Goal: Information Seeking & Learning: Learn about a topic

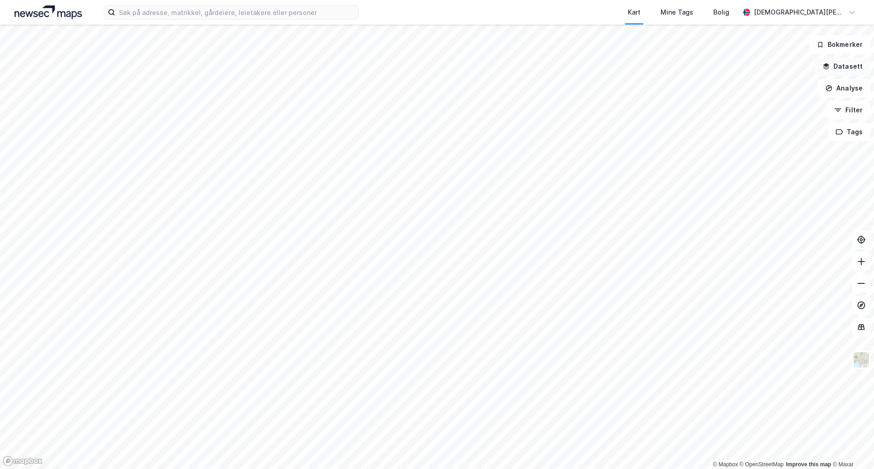
click at [848, 67] on button "Datasett" at bounding box center [843, 66] width 56 height 18
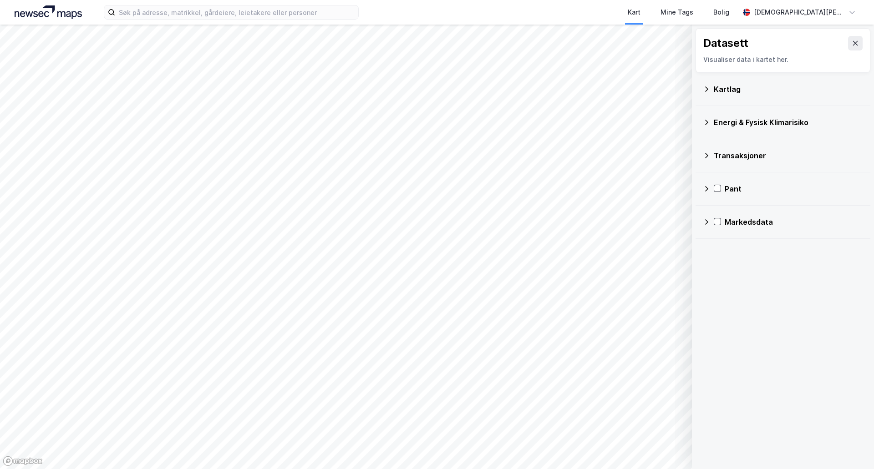
click at [707, 218] on div "Markedsdata" at bounding box center [783, 222] width 160 height 22
click at [716, 285] on icon at bounding box center [718, 287] width 7 height 7
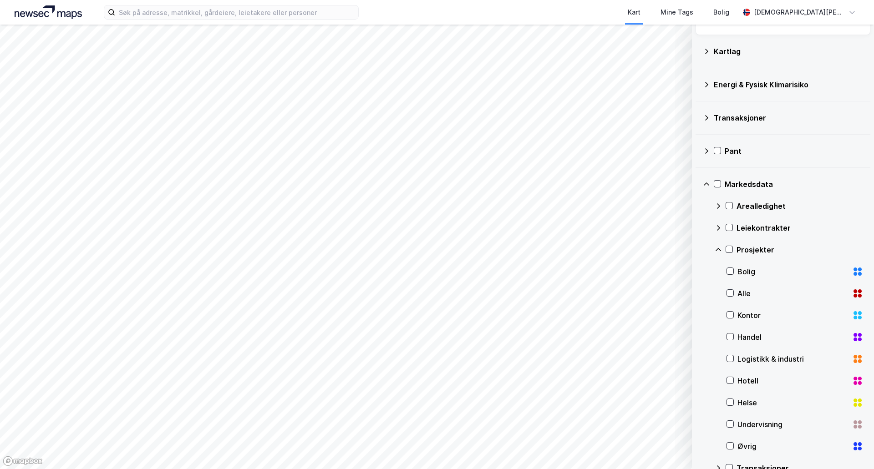
scroll to position [57, 0]
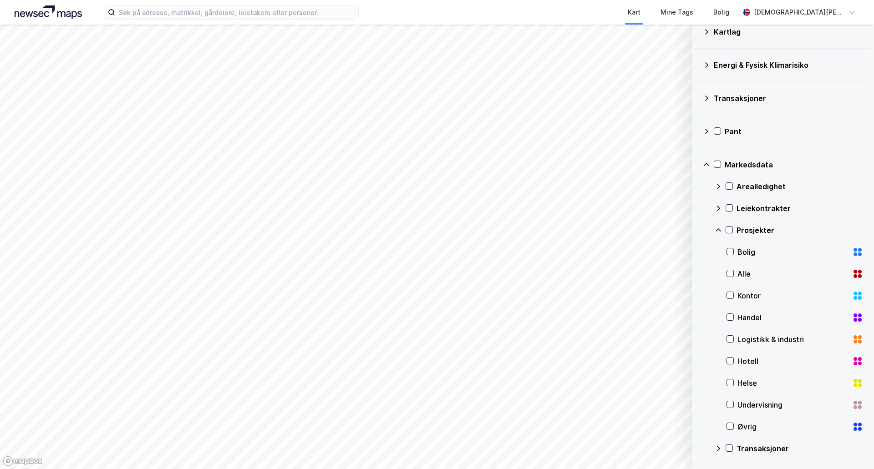
click at [734, 402] on div "Undervisning" at bounding box center [794, 405] width 137 height 22
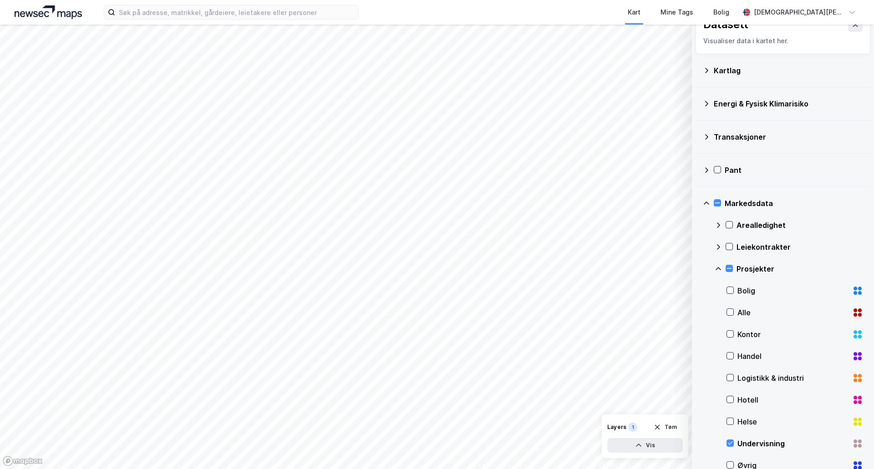
scroll to position [0, 0]
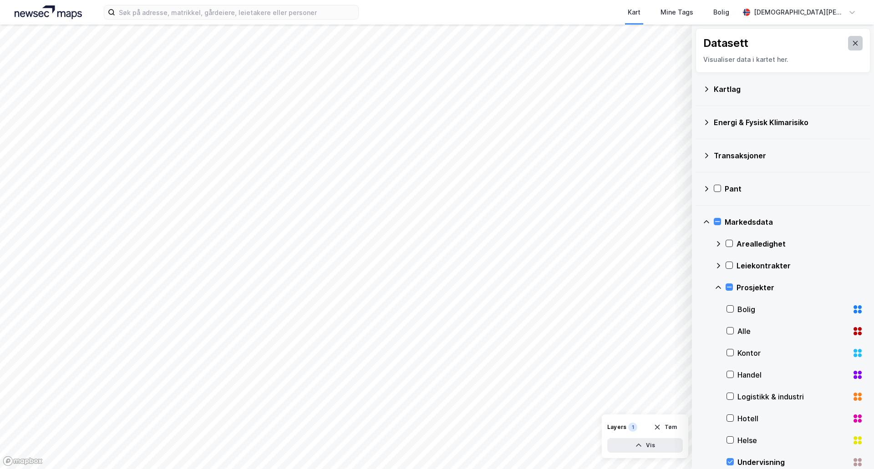
click at [853, 42] on icon at bounding box center [855, 43] width 5 height 5
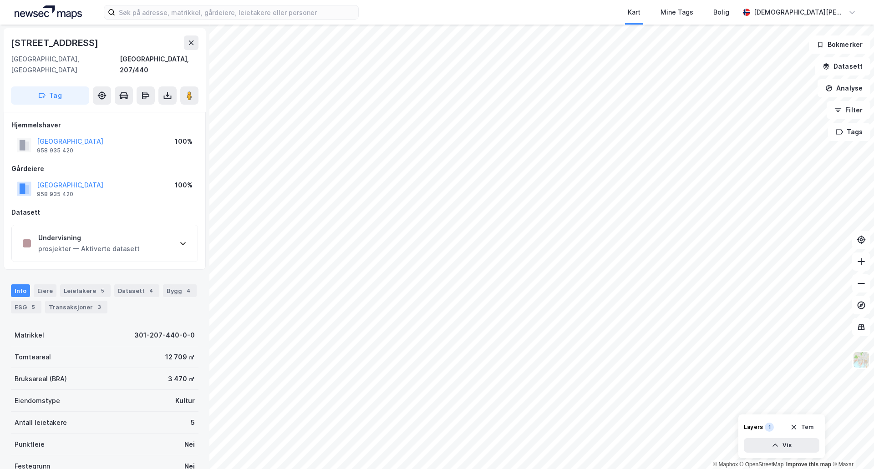
click at [123, 247] on div "Undervisning prosjekter — Aktiverte datasett" at bounding box center [105, 243] width 186 height 36
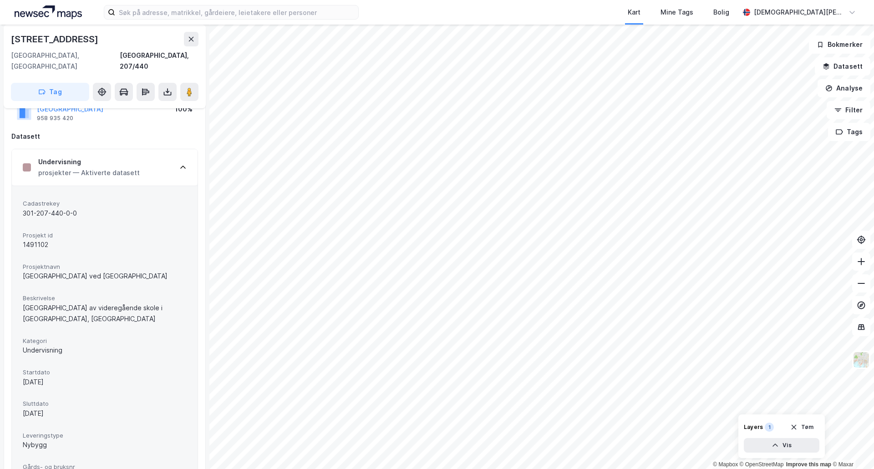
scroll to position [152, 0]
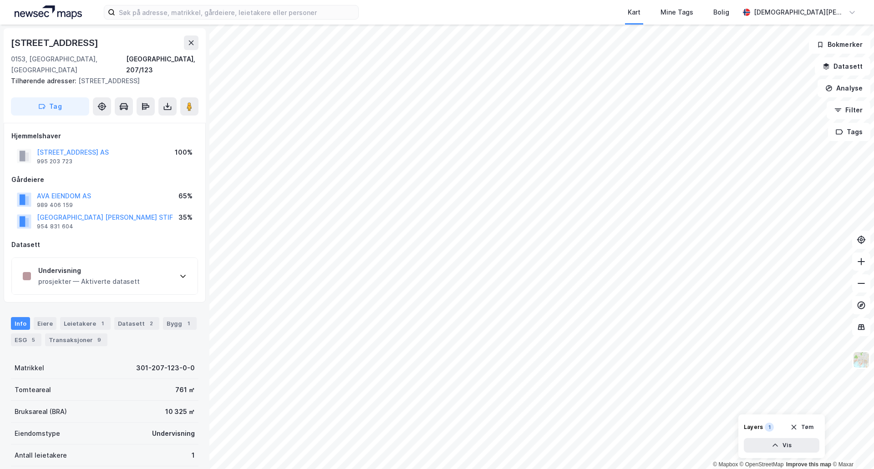
click at [120, 276] on div "prosjekter — Aktiverte datasett" at bounding box center [88, 281] width 101 height 11
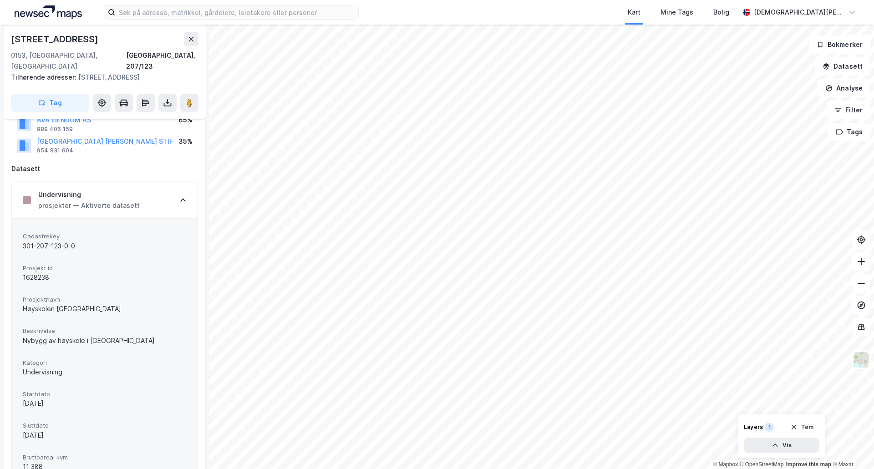
scroll to position [152, 0]
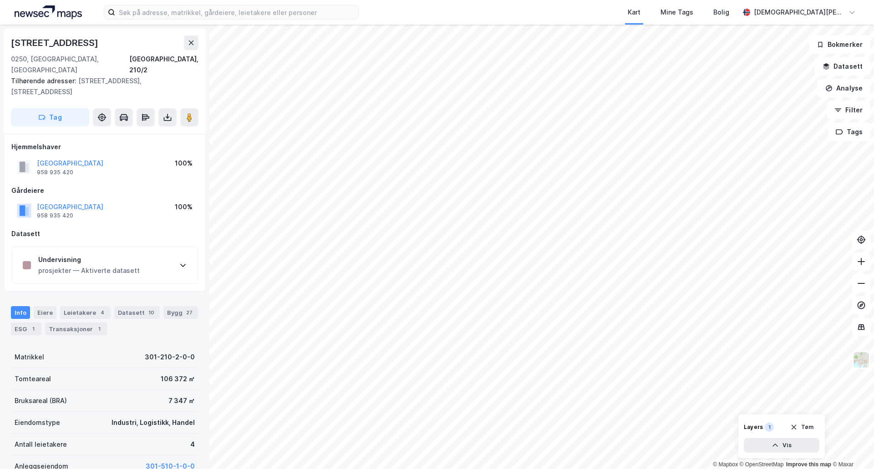
click at [121, 265] on div "prosjekter — Aktiverte datasett" at bounding box center [88, 270] width 101 height 11
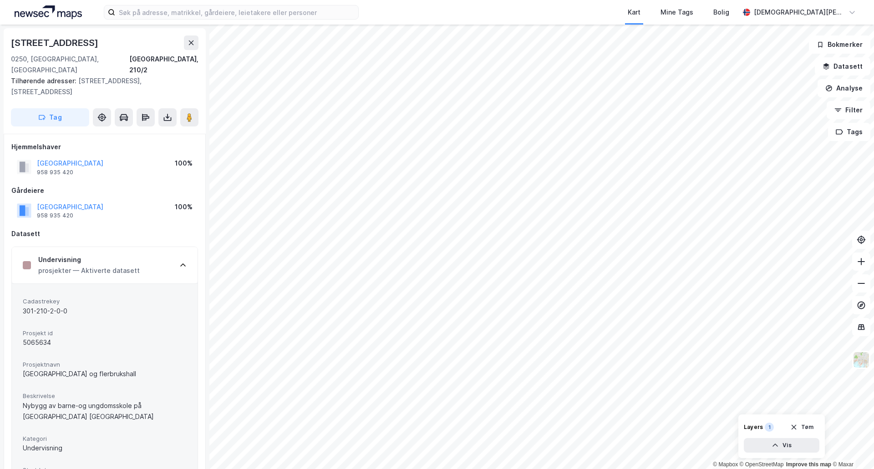
scroll to position [5, 0]
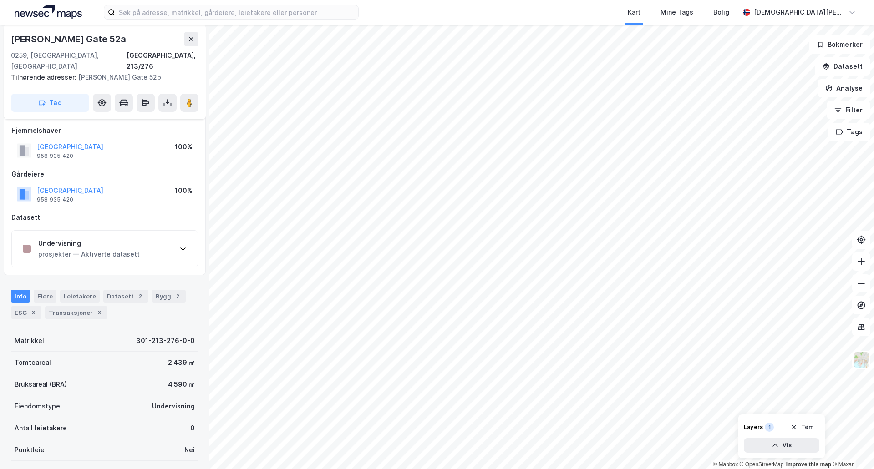
click at [134, 233] on div "Undervisning prosjekter — Aktiverte datasett" at bounding box center [105, 249] width 186 height 36
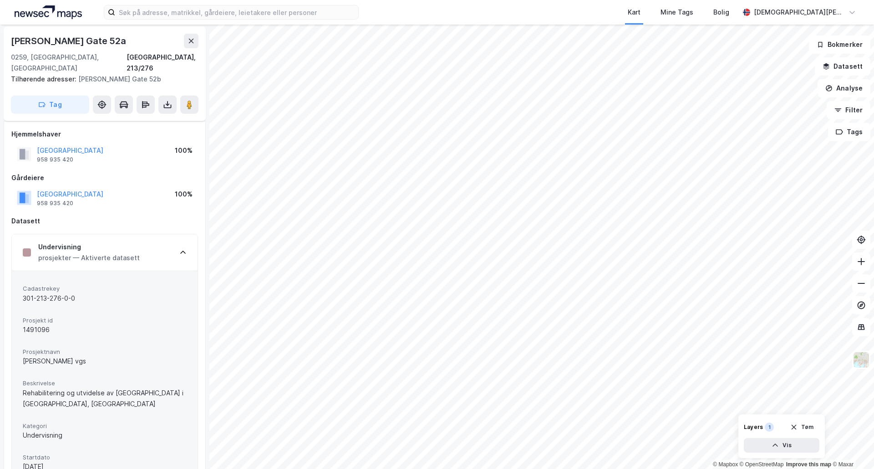
scroll to position [0, 0]
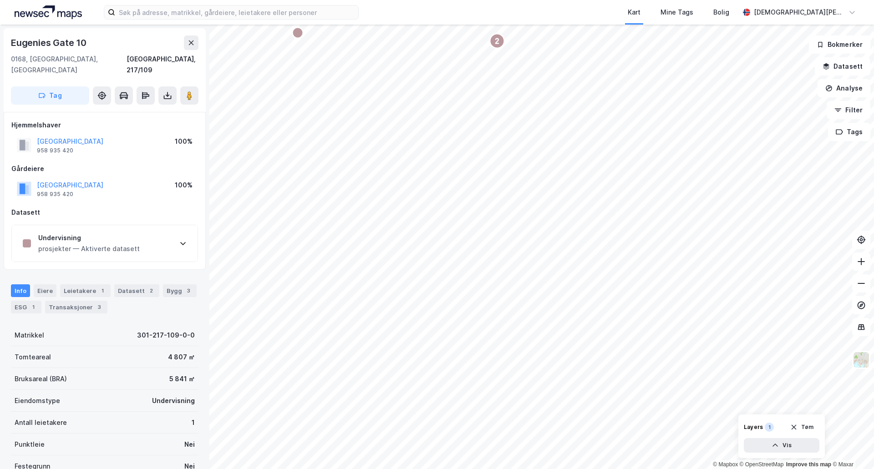
scroll to position [0, 0]
click at [150, 228] on div "Undervisning prosjekter — Aktiverte datasett" at bounding box center [105, 243] width 186 height 36
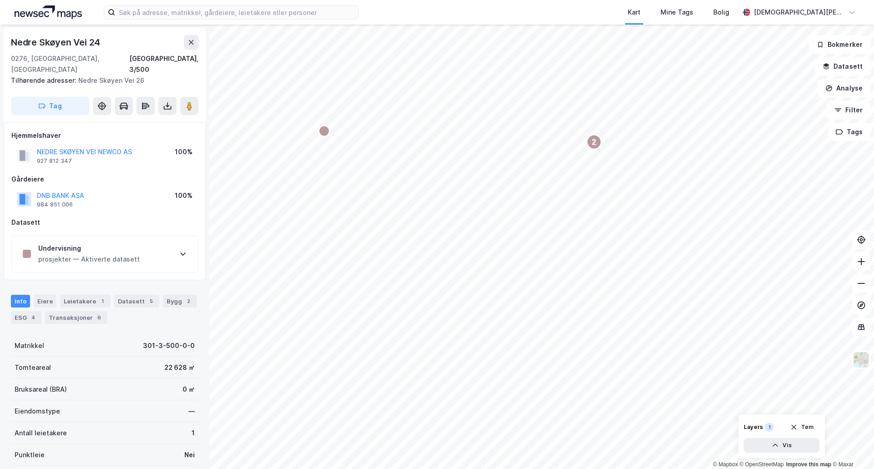
scroll to position [0, 0]
click at [164, 248] on div "Undervisning prosjekter — Aktiverte datasett" at bounding box center [105, 254] width 186 height 36
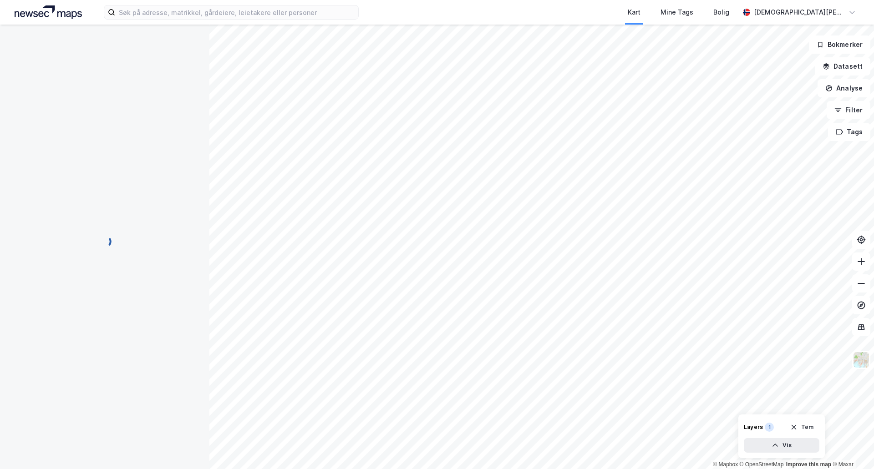
scroll to position [1, 0]
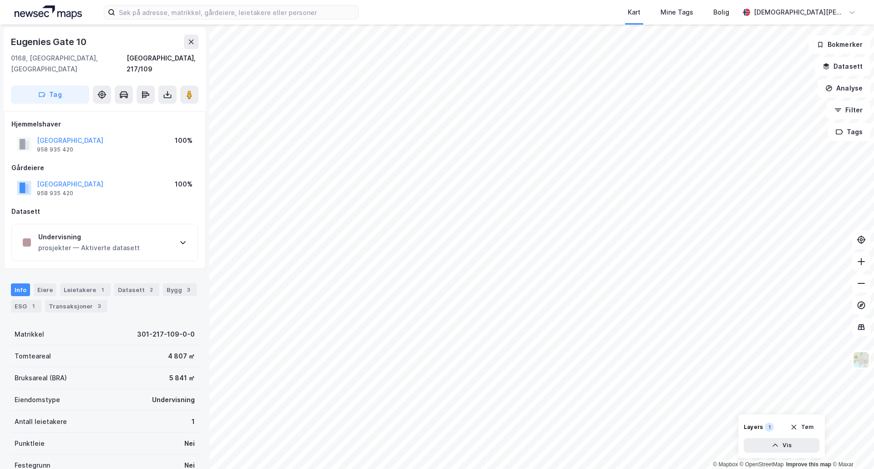
click at [134, 243] on div "prosjekter — Aktiverte datasett" at bounding box center [88, 248] width 101 height 11
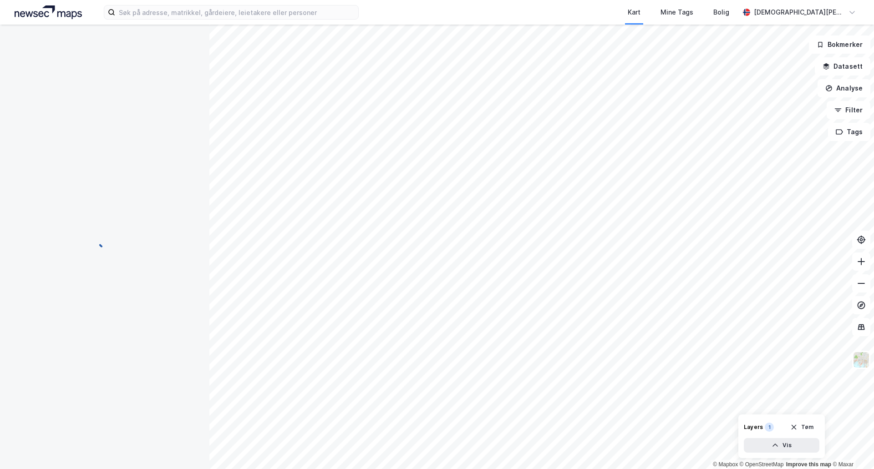
scroll to position [0, 0]
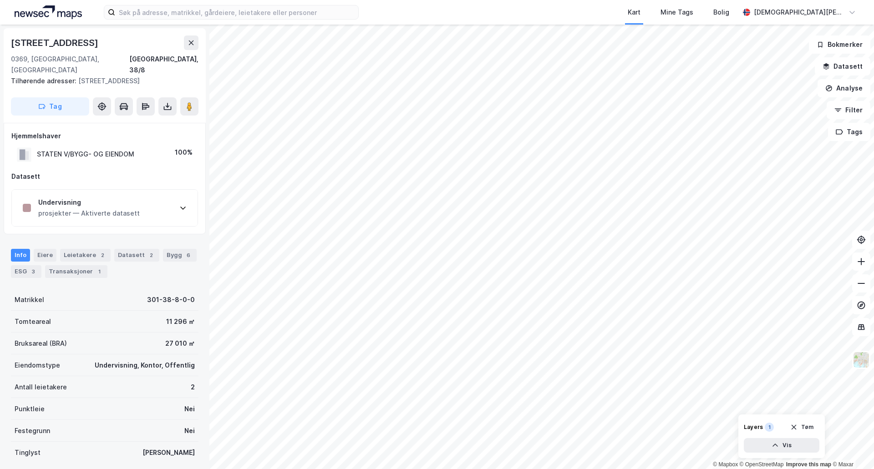
scroll to position [1, 0]
click at [168, 201] on div "Undervisning prosjekter — Aktiverte datasett" at bounding box center [105, 207] width 186 height 36
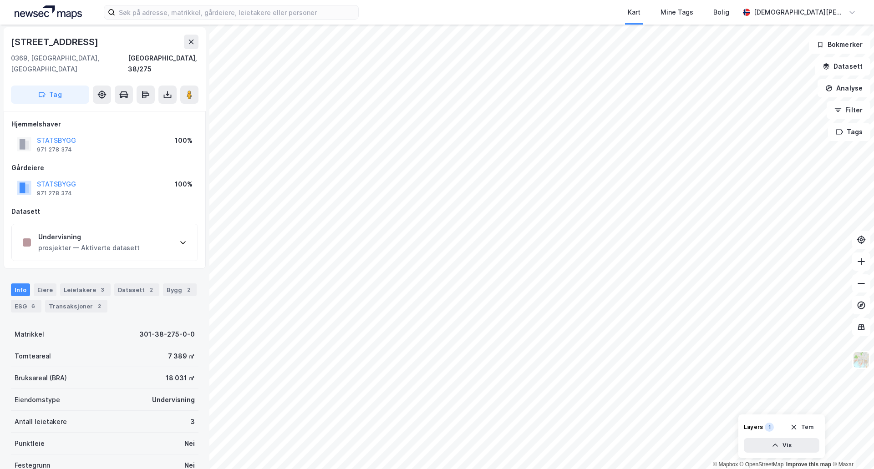
scroll to position [1, 0]
click at [155, 238] on div "Undervisning prosjekter — Aktiverte datasett" at bounding box center [105, 242] width 186 height 36
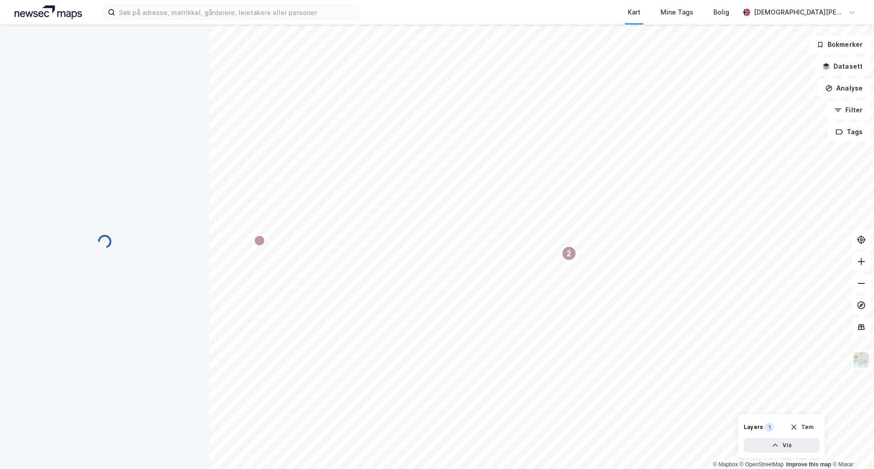
scroll to position [1, 0]
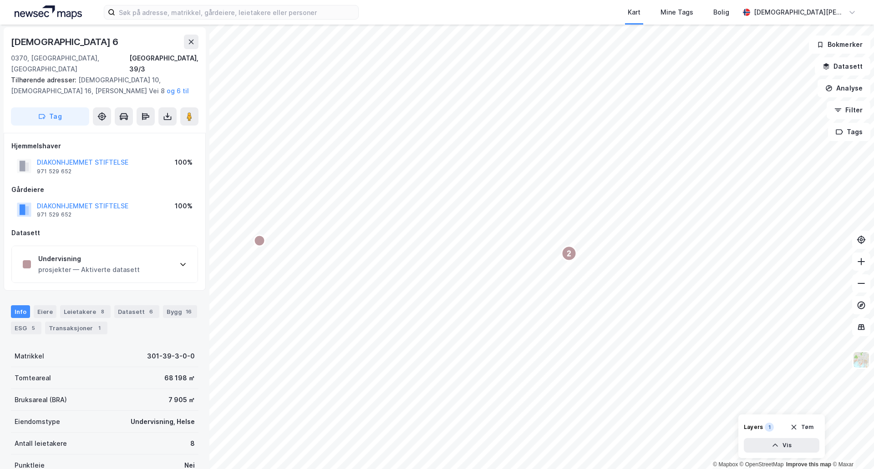
click at [174, 253] on div "Undervisning prosjekter — Aktiverte datasett" at bounding box center [105, 264] width 186 height 36
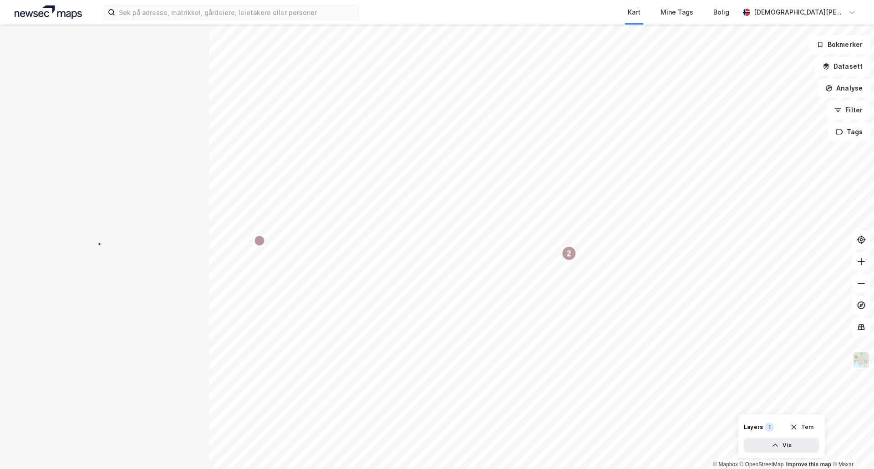
scroll to position [0, 0]
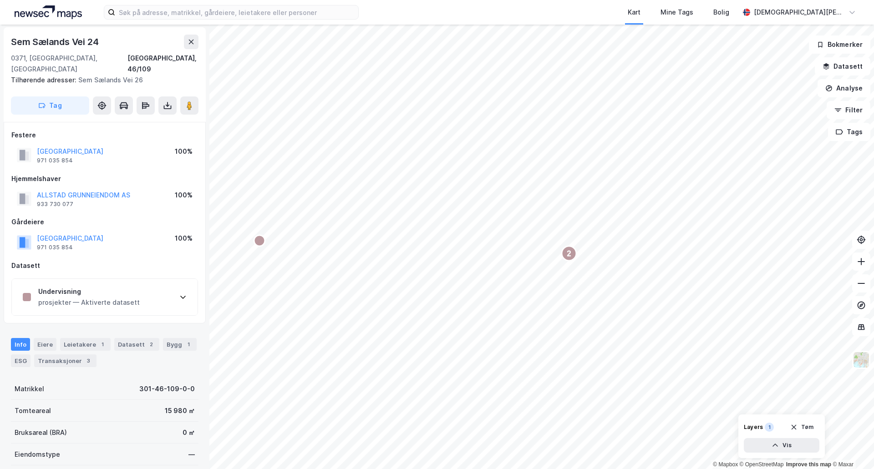
click at [138, 289] on div "Undervisning prosjekter — Aktiverte datasett" at bounding box center [105, 297] width 186 height 36
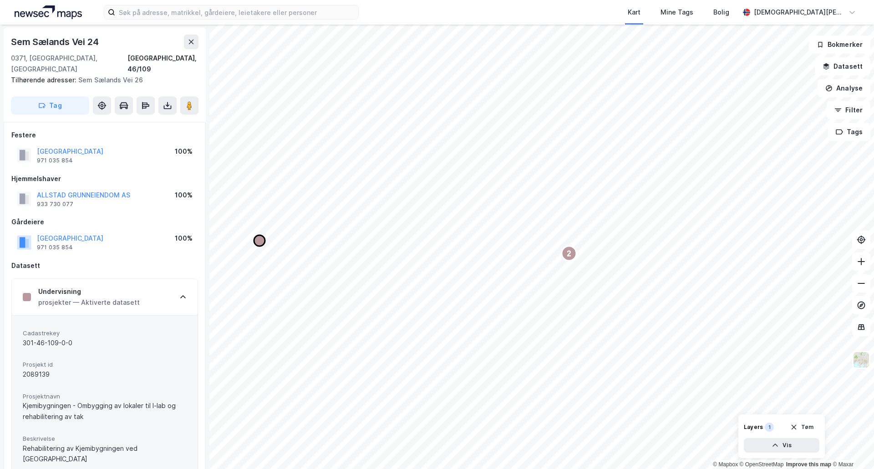
click at [261, 243] on icon "Map marker" at bounding box center [259, 240] width 11 height 11
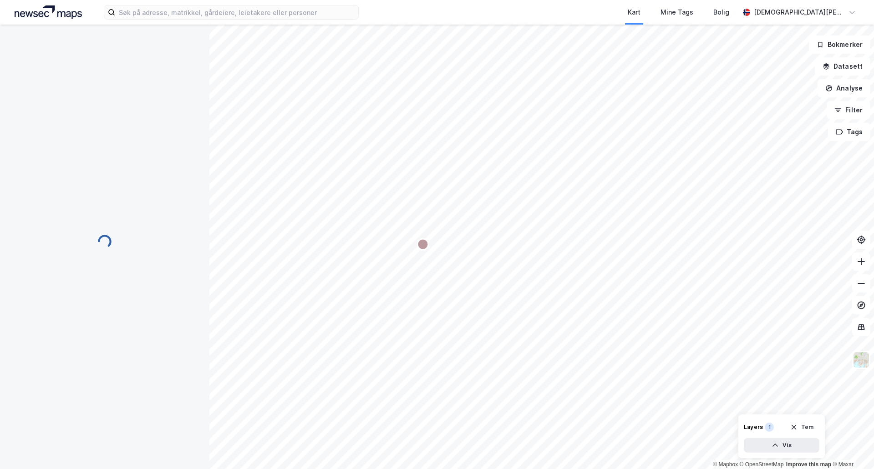
scroll to position [1, 0]
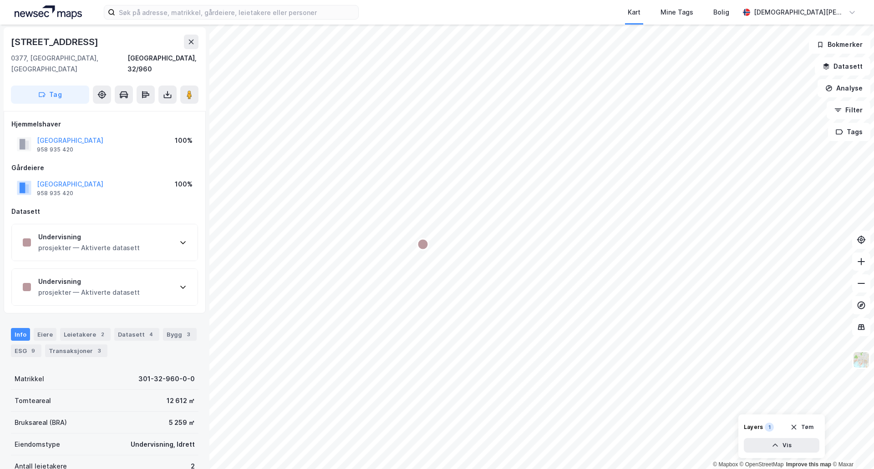
click at [160, 241] on div "Undervisning prosjekter — Aktiverte datasett" at bounding box center [105, 242] width 186 height 36
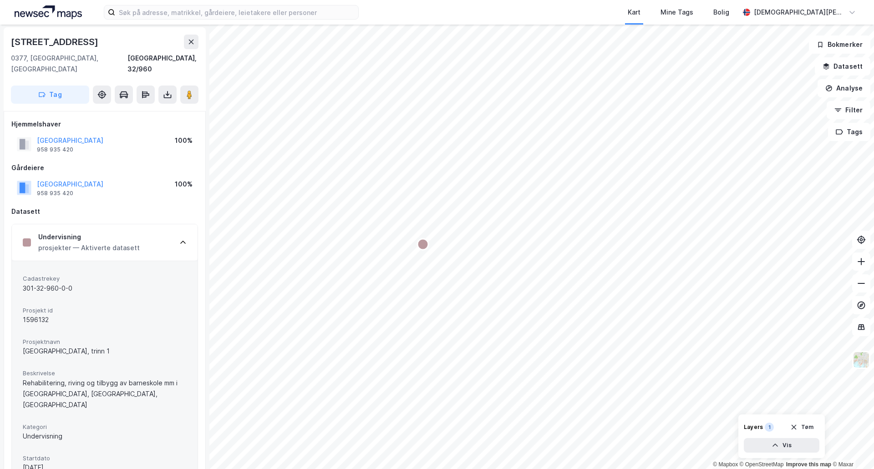
click at [142, 232] on div "Undervisning prosjekter — Aktiverte datasett" at bounding box center [105, 242] width 186 height 36
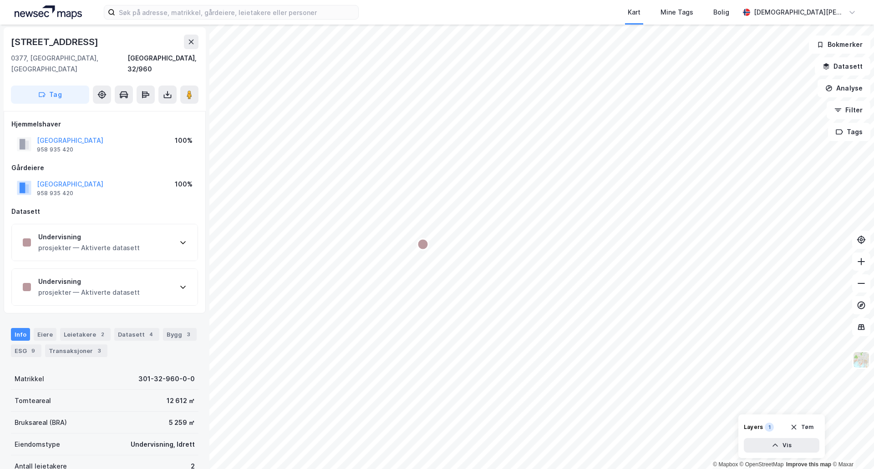
click at [154, 278] on div "Undervisning prosjekter — Aktiverte datasett" at bounding box center [105, 287] width 186 height 36
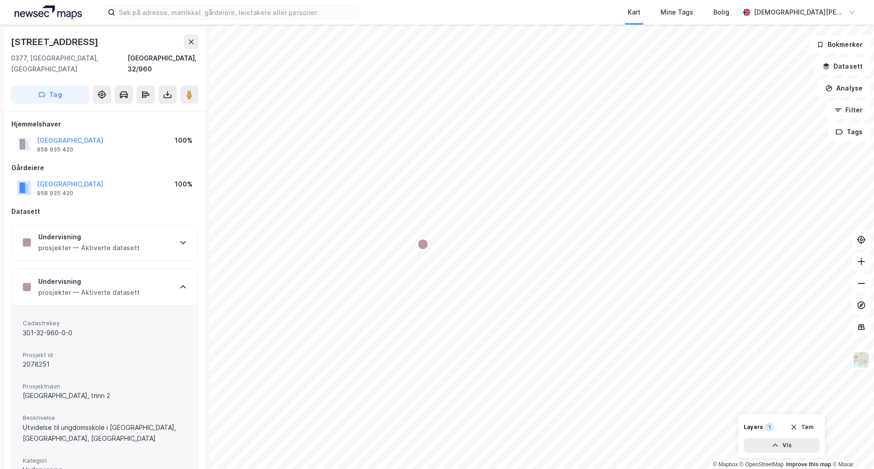
click at [156, 278] on div "Undervisning prosjekter — Aktiverte datasett" at bounding box center [105, 287] width 186 height 36
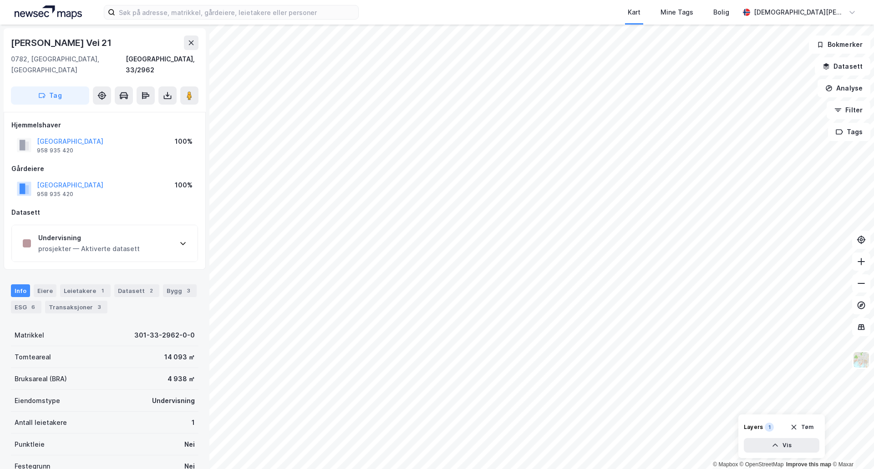
scroll to position [1, 0]
click at [165, 232] on div "Undervisning prosjekter — Aktiverte datasett" at bounding box center [105, 242] width 186 height 36
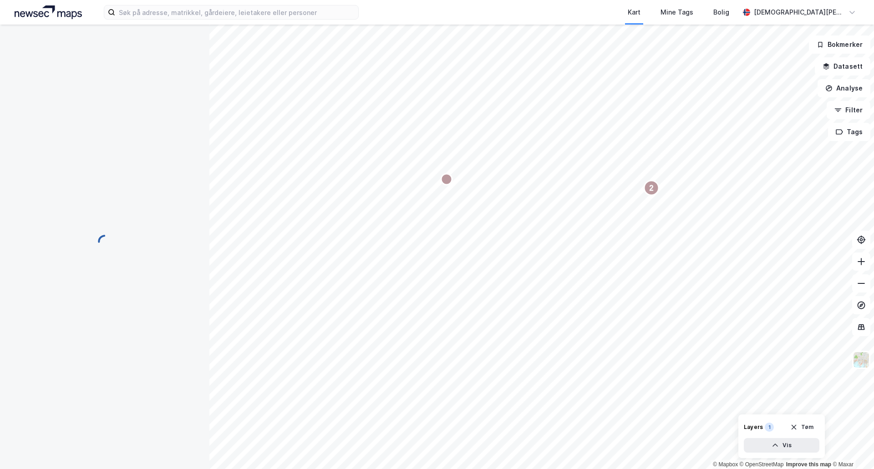
scroll to position [1, 0]
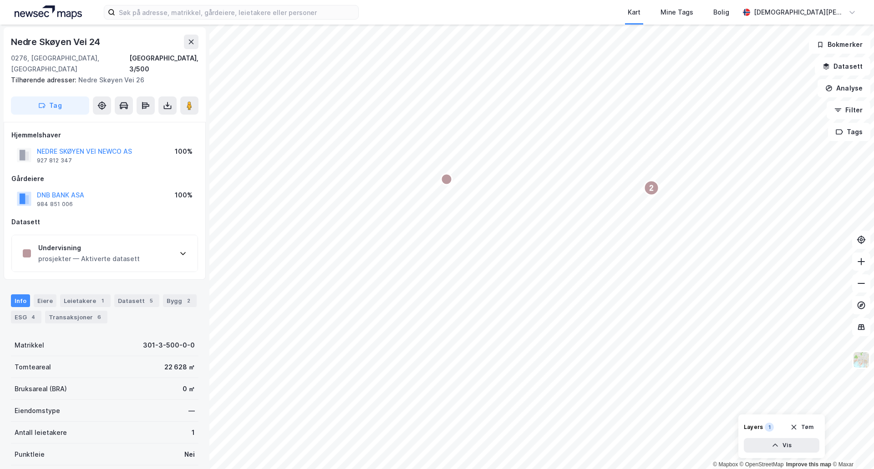
click at [132, 254] on div "prosjekter — Aktiverte datasett" at bounding box center [88, 259] width 101 height 11
click at [121, 254] on div "prosjekter — Aktiverte datasett" at bounding box center [88, 259] width 101 height 11
click at [165, 245] on div "Undervisning prosjekter — Aktiverte datasett" at bounding box center [105, 253] width 186 height 36
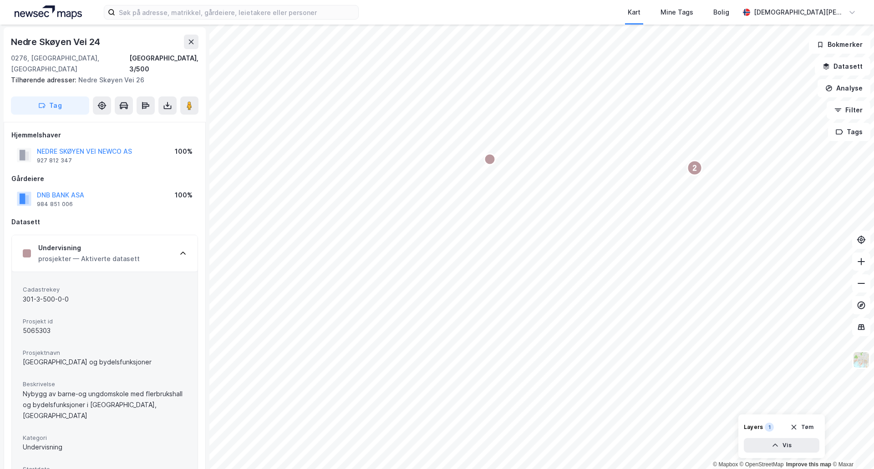
click at [165, 245] on div "Undervisning prosjekter — Aktiverte datasett" at bounding box center [105, 253] width 186 height 36
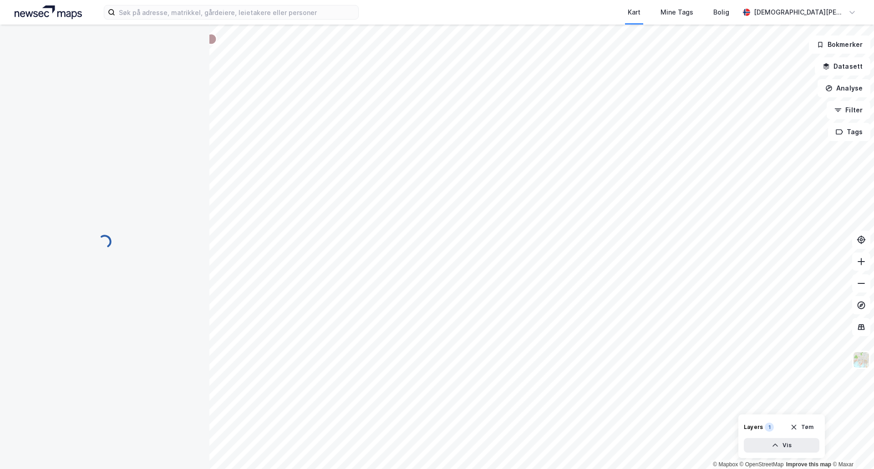
scroll to position [1, 0]
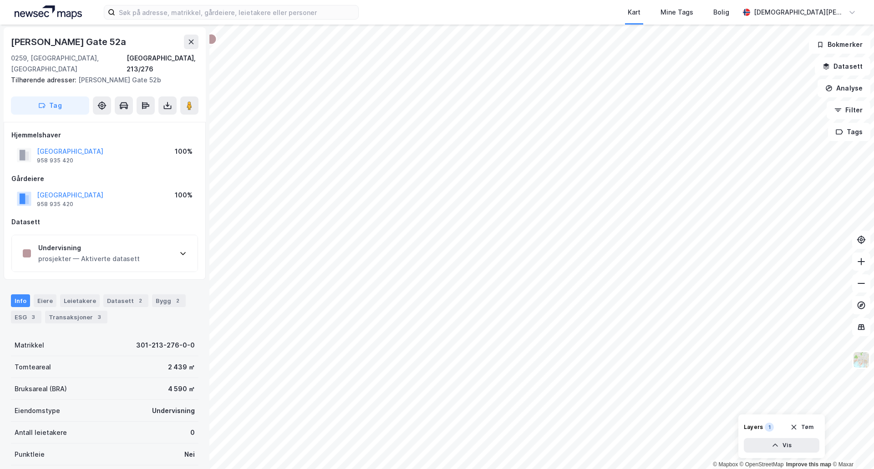
click at [162, 238] on div "Undervisning prosjekter — Aktiverte datasett" at bounding box center [105, 253] width 186 height 36
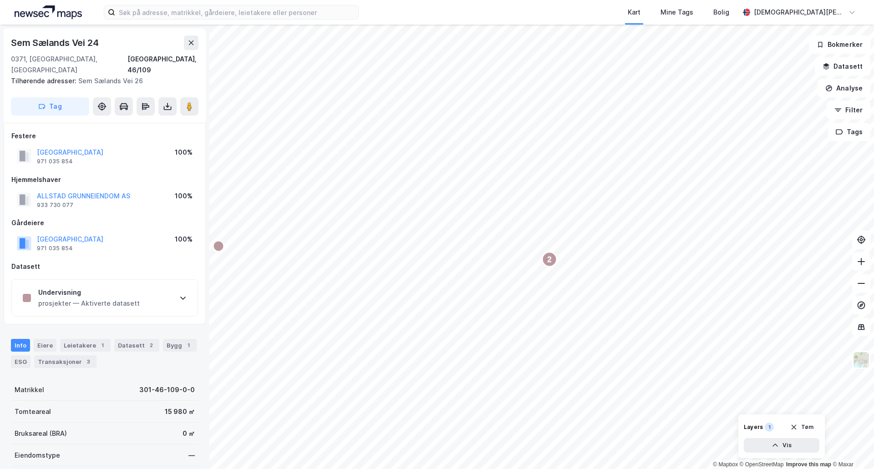
scroll to position [1, 0]
click at [162, 280] on div "Undervisning prosjekter — Aktiverte datasett" at bounding box center [105, 297] width 186 height 36
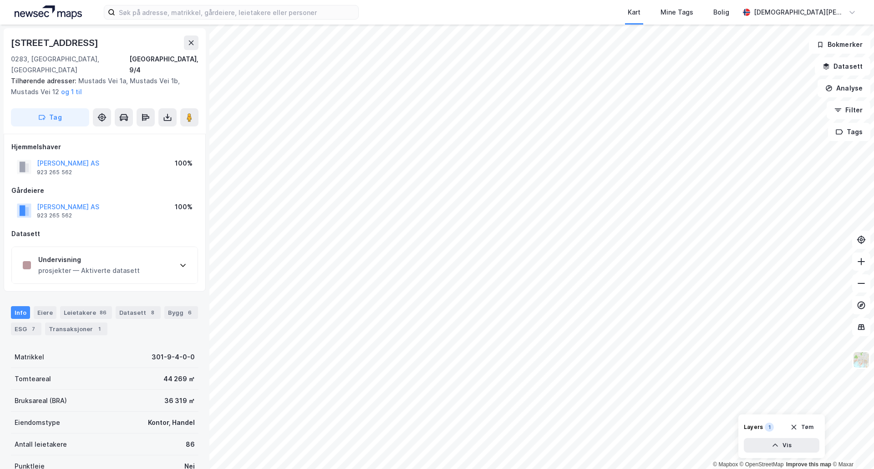
scroll to position [1, 0]
click at [143, 263] on div "Undervisning prosjekter — Aktiverte datasett" at bounding box center [105, 264] width 186 height 36
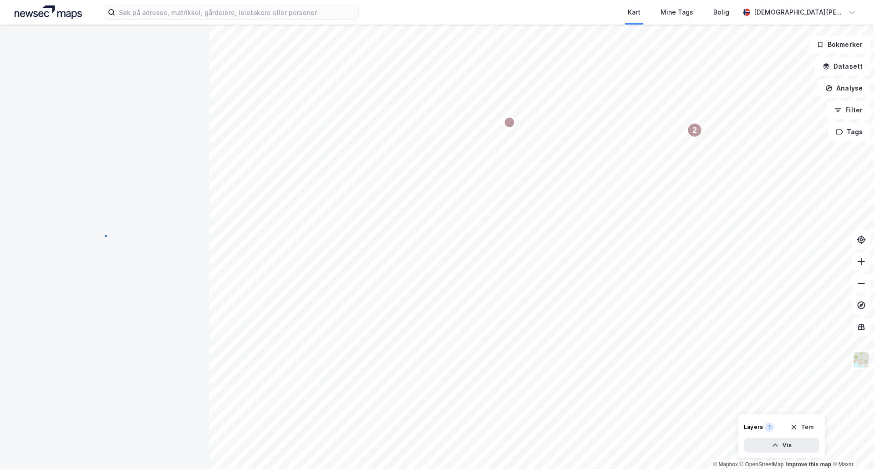
scroll to position [1, 0]
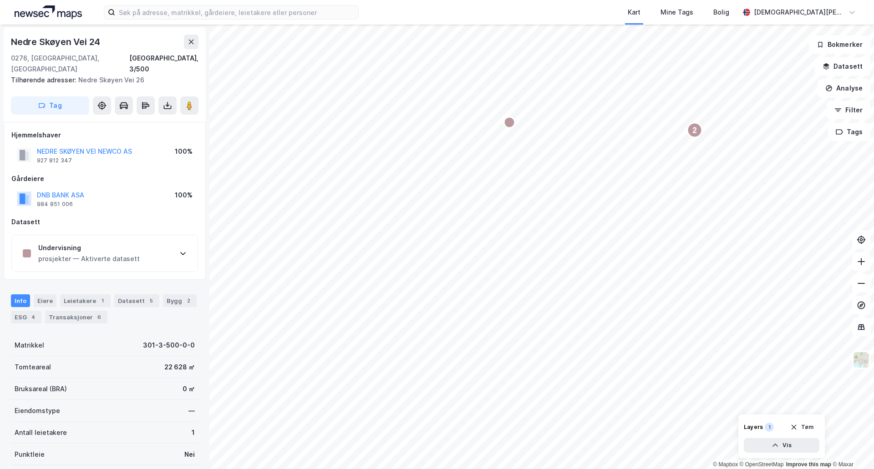
click at [159, 249] on div "Undervisning prosjekter — Aktiverte datasett" at bounding box center [105, 253] width 186 height 36
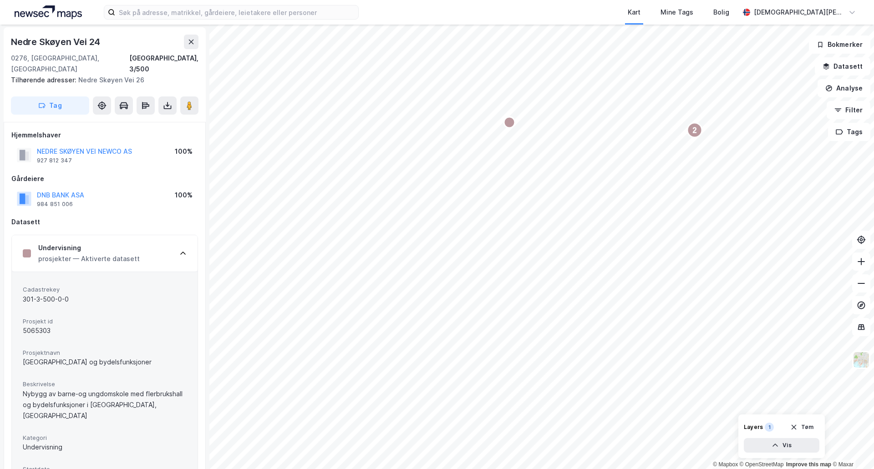
click at [159, 249] on div "Undervisning prosjekter — Aktiverte datasett" at bounding box center [105, 253] width 186 height 36
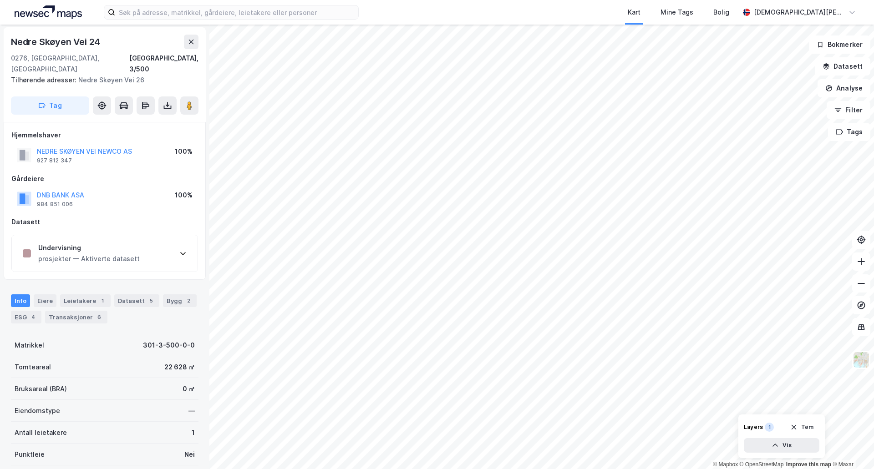
scroll to position [0, 0]
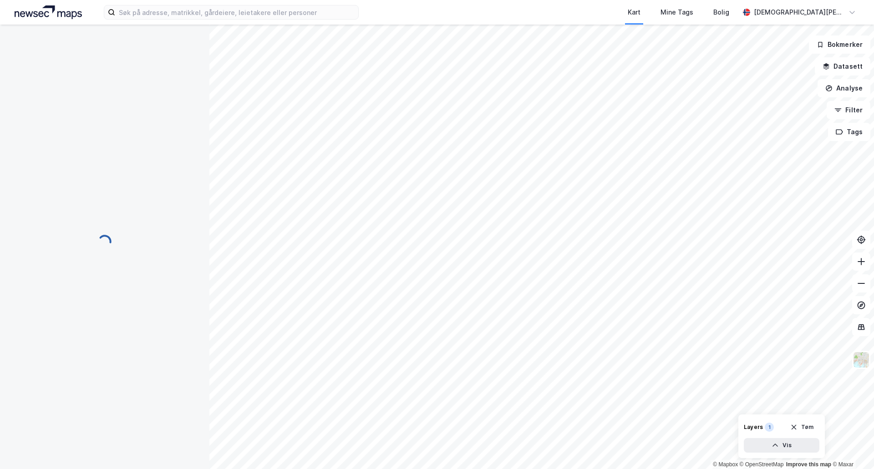
scroll to position [1, 0]
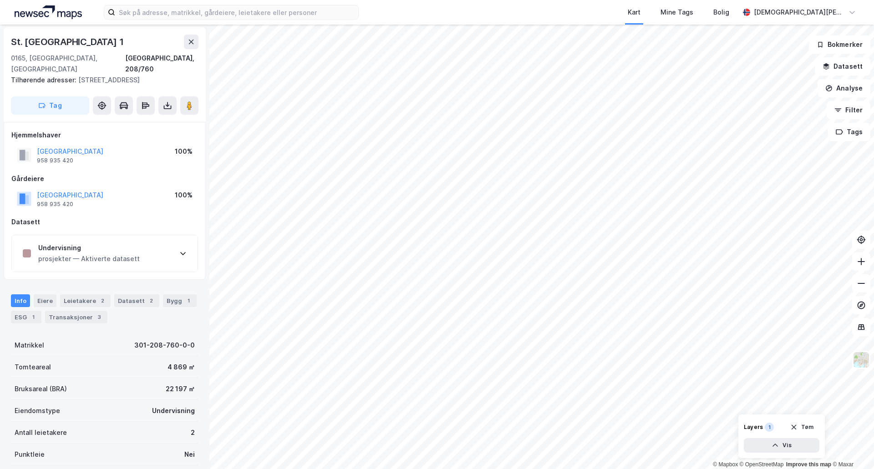
click at [195, 242] on div "Undervisning prosjekter — Aktiverte datasett" at bounding box center [105, 253] width 186 height 36
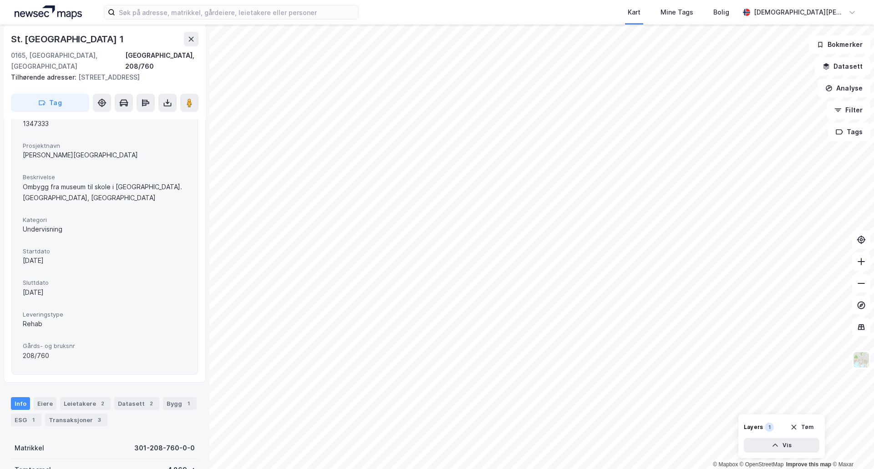
scroll to position [304, 0]
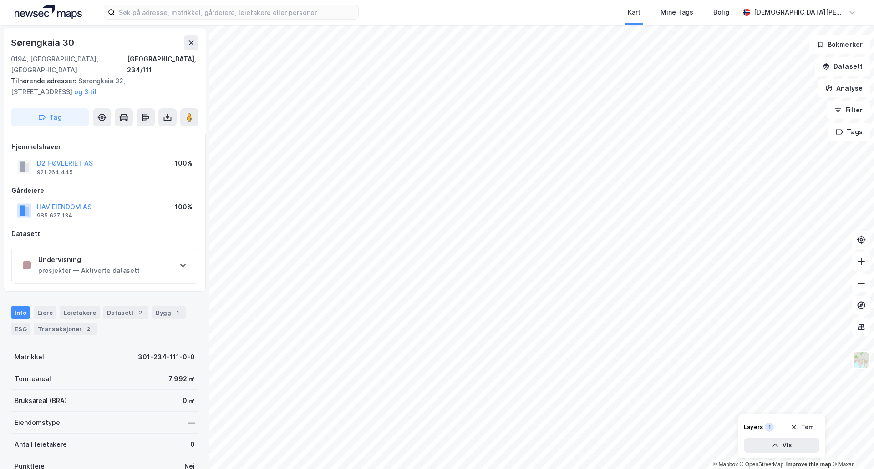
click at [142, 264] on div "Undervisning prosjekter — Aktiverte datasett" at bounding box center [105, 265] width 186 height 36
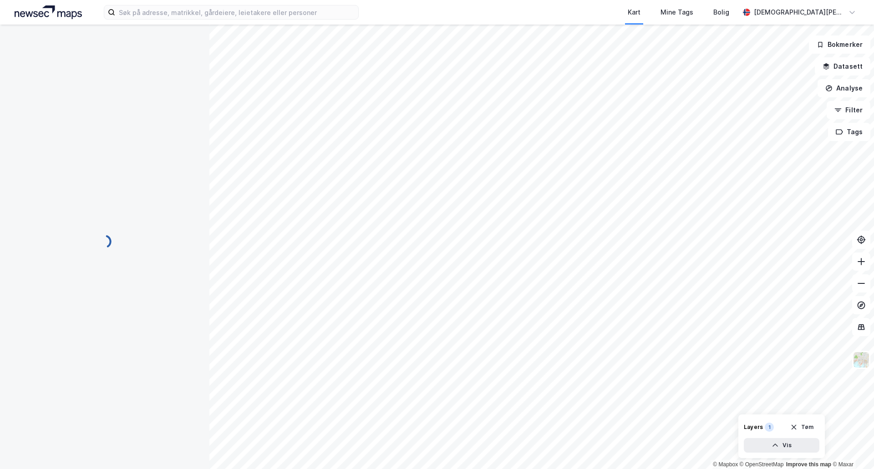
scroll to position [0, 0]
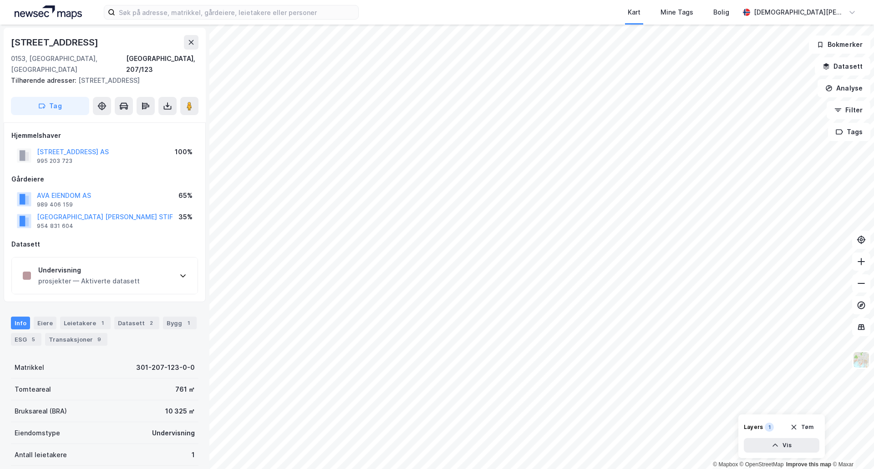
click at [135, 272] on div "Undervisning prosjekter — Aktiverte datasett" at bounding box center [105, 276] width 186 height 36
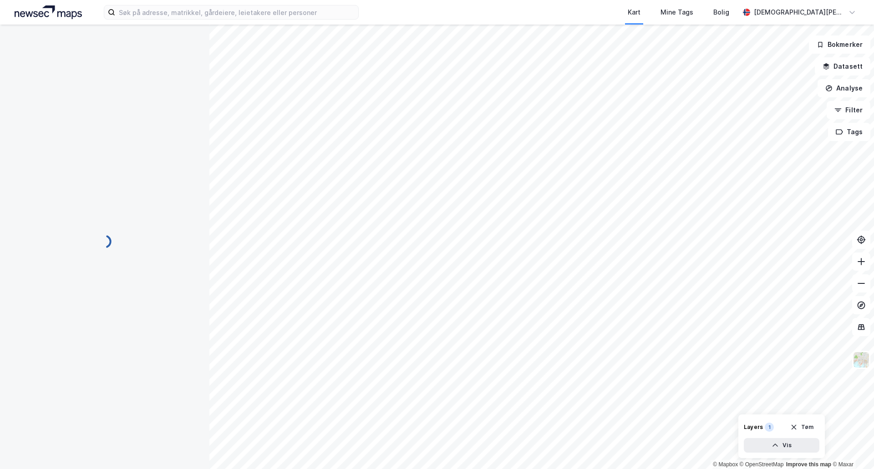
scroll to position [0, 0]
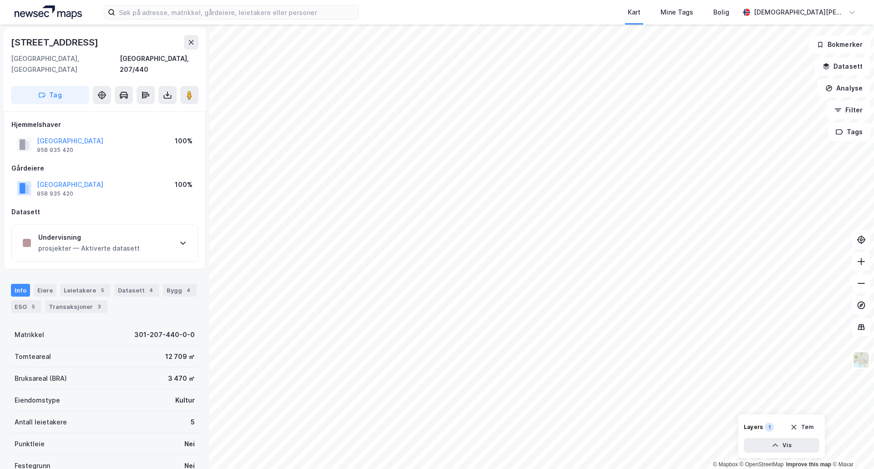
click at [92, 247] on div "Undervisning prosjekter — Aktiverte datasett" at bounding box center [105, 243] width 186 height 36
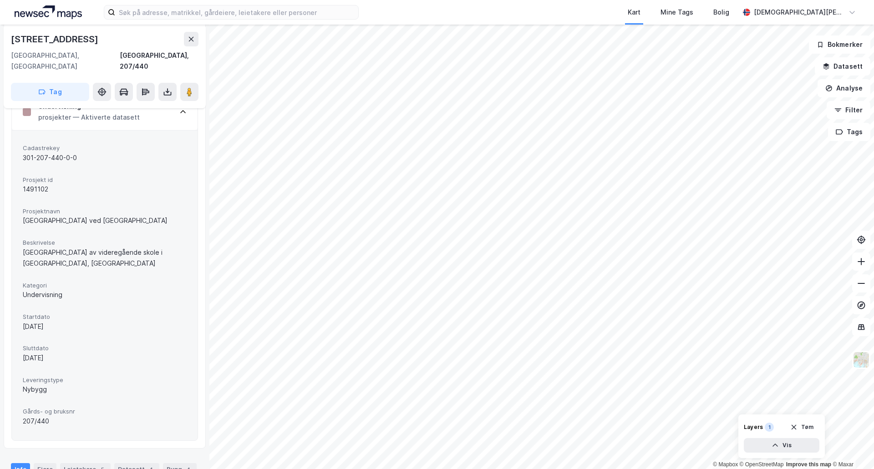
scroll to position [152, 0]
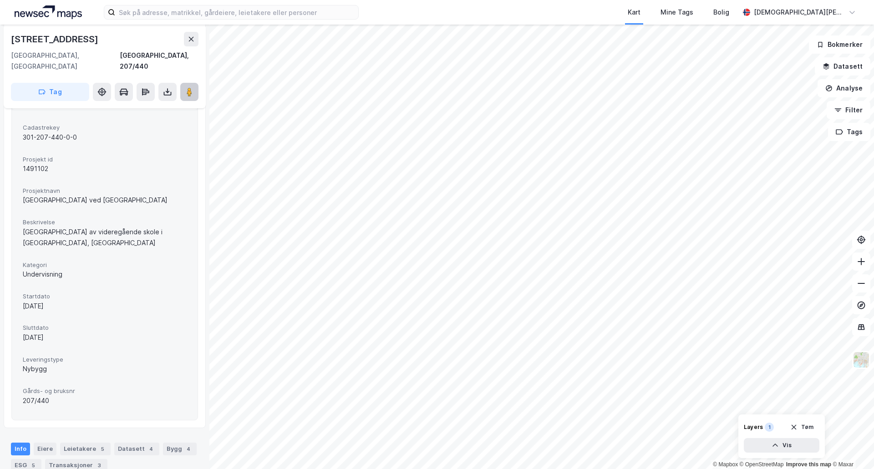
click at [192, 87] on image at bounding box center [189, 91] width 5 height 9
